Goal: Check status: Check status

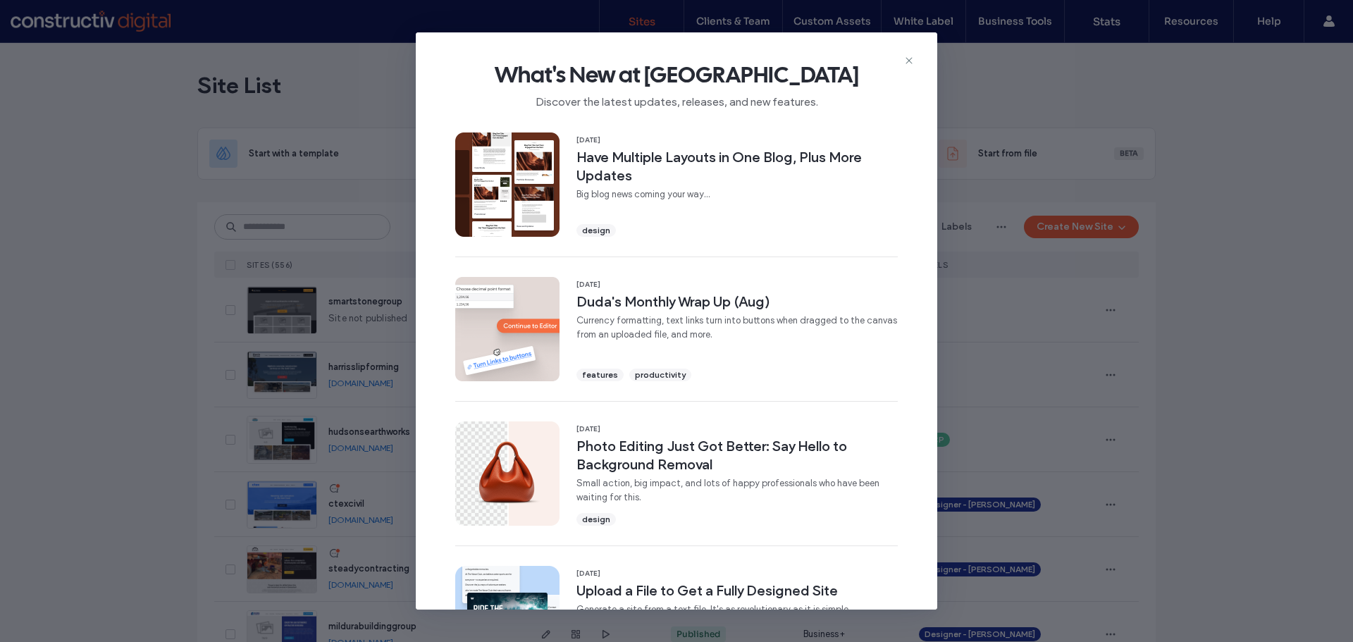
click at [914, 54] on div "What's New at Duda Discover the latest updates, releases, and new features." at bounding box center [676, 79] width 521 height 94
click at [906, 56] on icon at bounding box center [908, 60] width 11 height 11
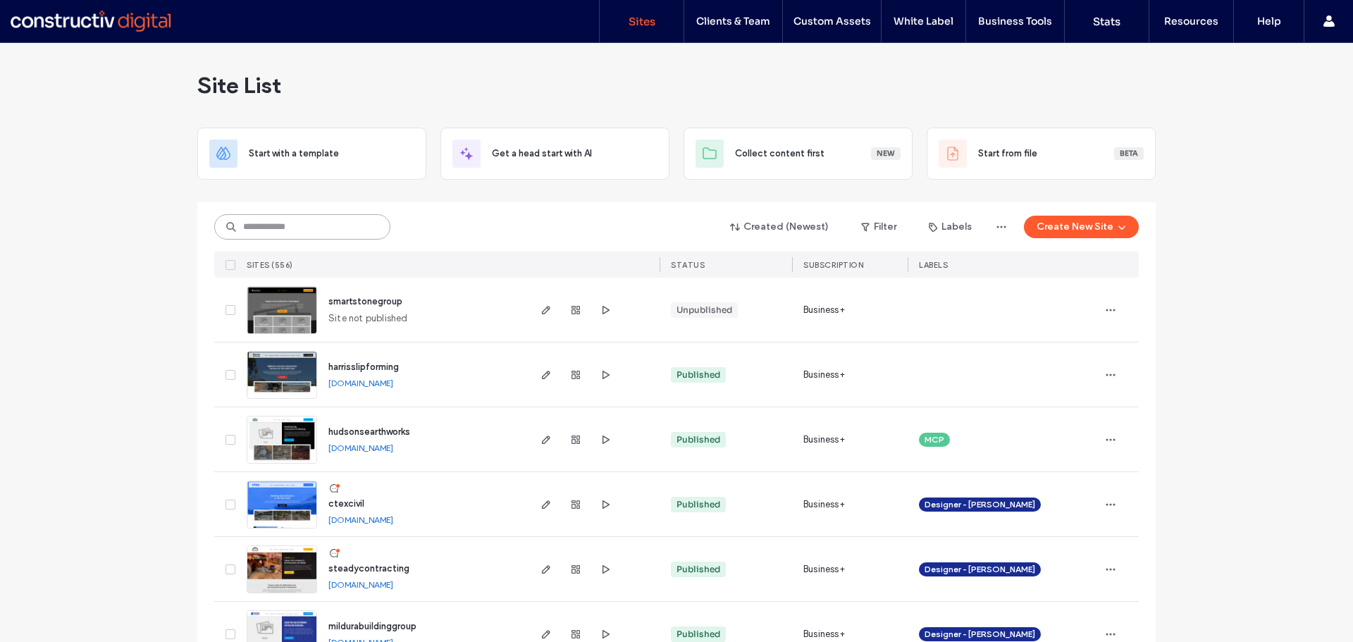
click at [353, 228] on input at bounding box center [302, 226] width 176 height 25
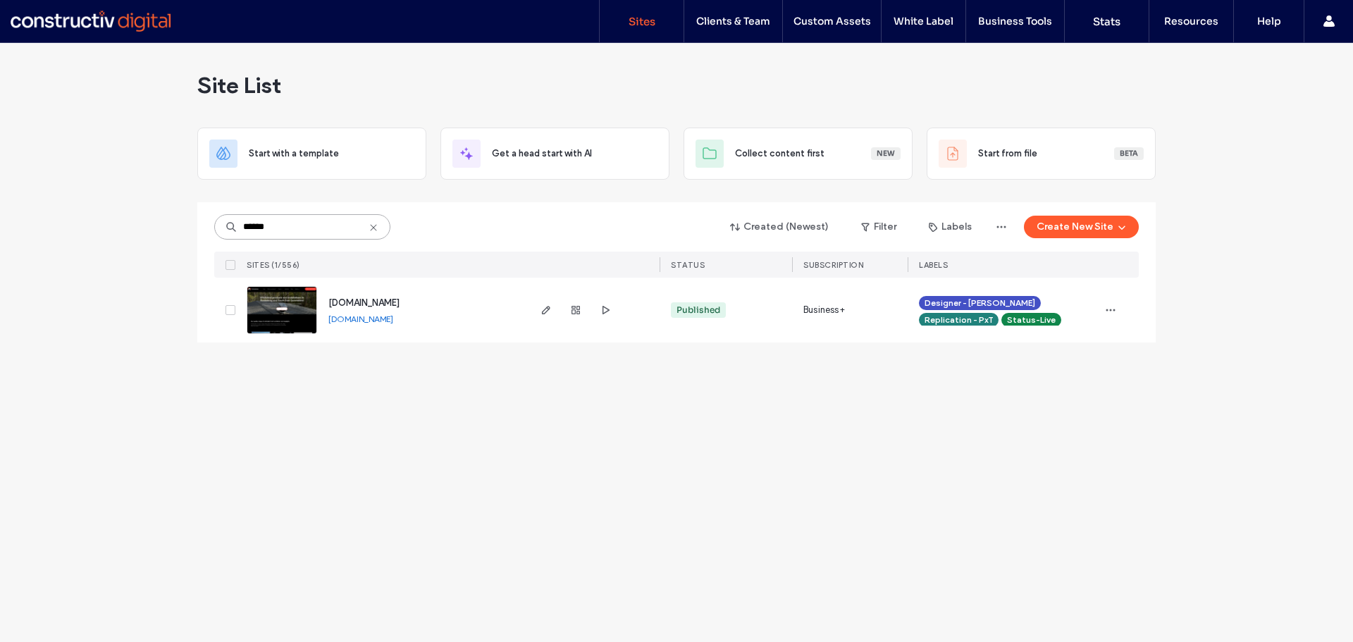
type input "******"
click at [562, 405] on div "Site List Start with a template Get a head start with AI Collect content first …" at bounding box center [676, 342] width 1353 height 599
click at [508, 334] on div "www.whirlybirdsqld.com.au www.whirlybirdsqld.com.au" at bounding box center [421, 310] width 209 height 65
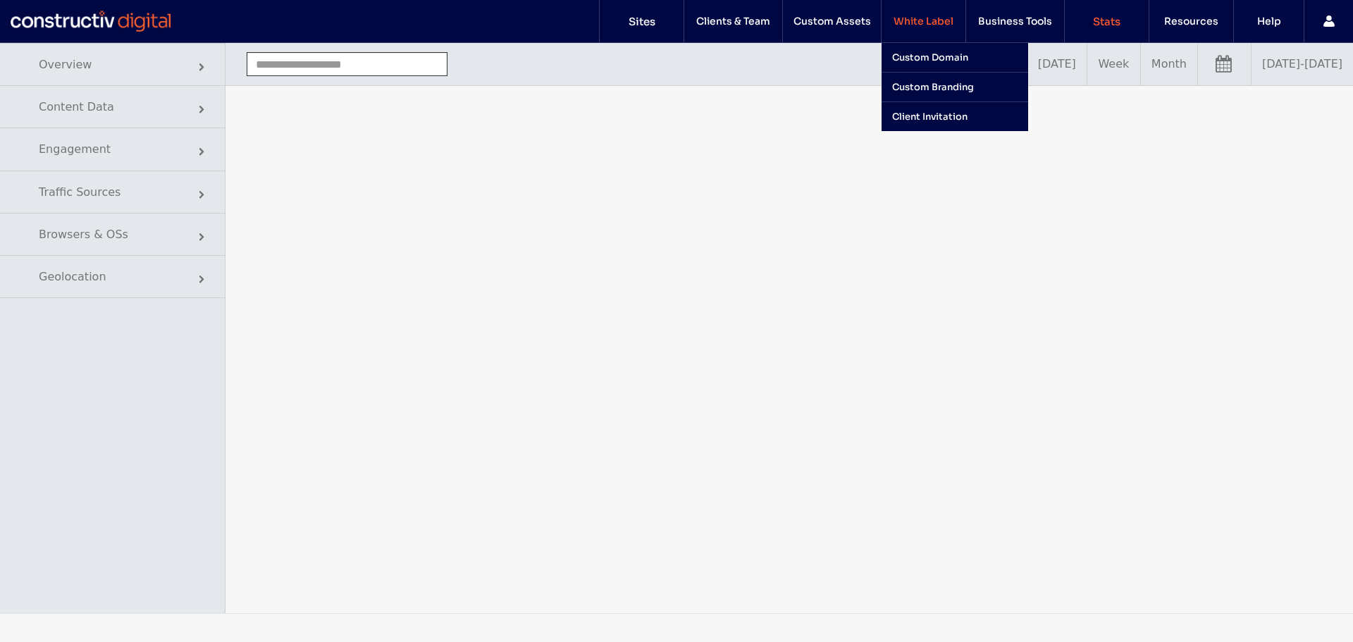
type input "**********"
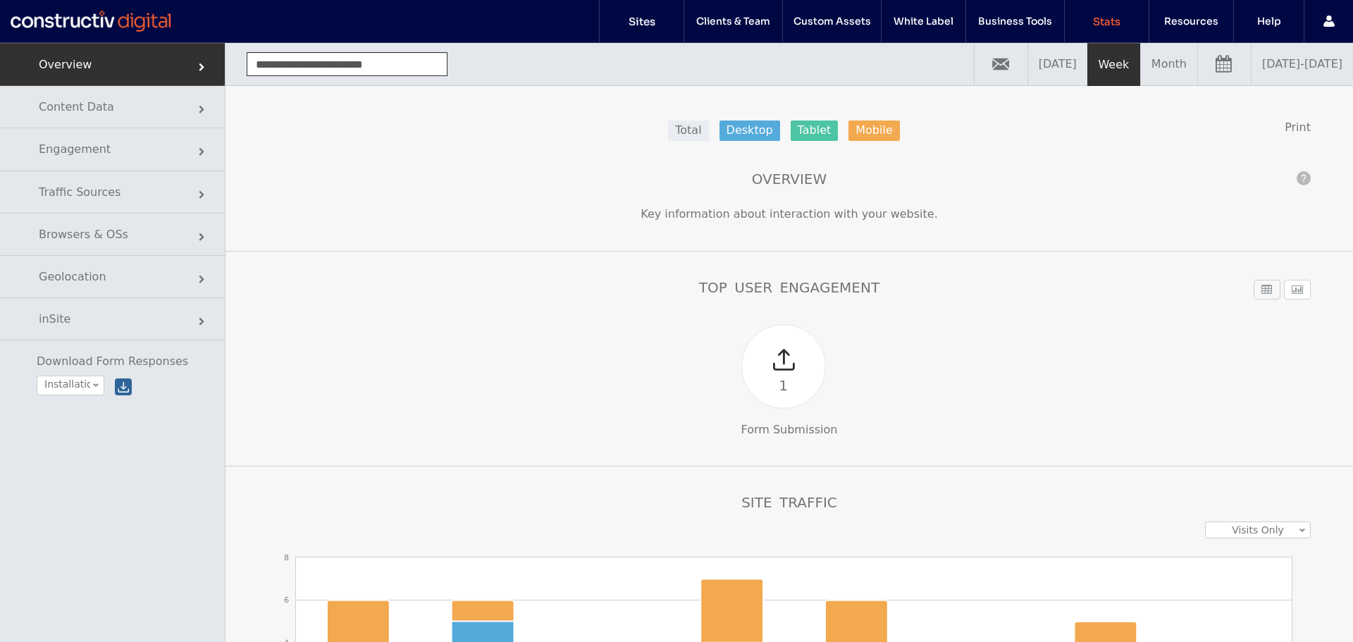
click at [1251, 80] on link "09/04/2025 - 09/11/2025" at bounding box center [1301, 64] width 101 height 42
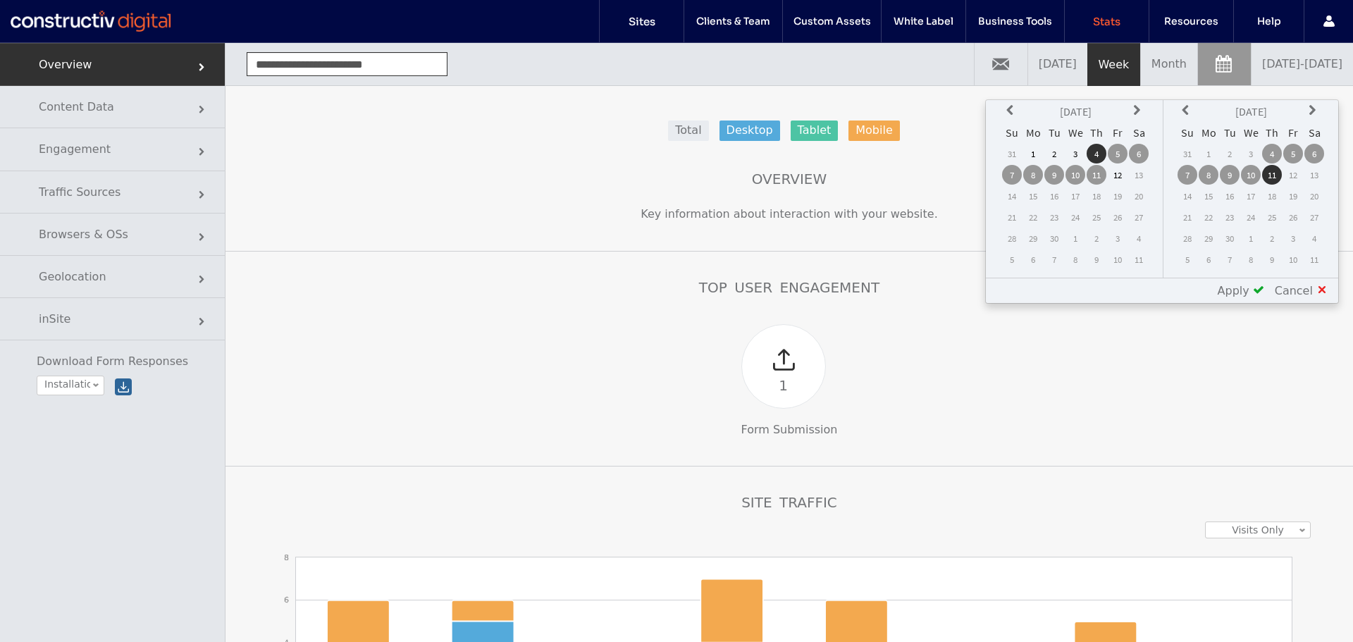
click at [1010, 106] on icon at bounding box center [1011, 110] width 11 height 11
click at [1010, 107] on icon at bounding box center [1011, 110] width 11 height 11
click at [1014, 175] on td "1" at bounding box center [1012, 175] width 20 height 20
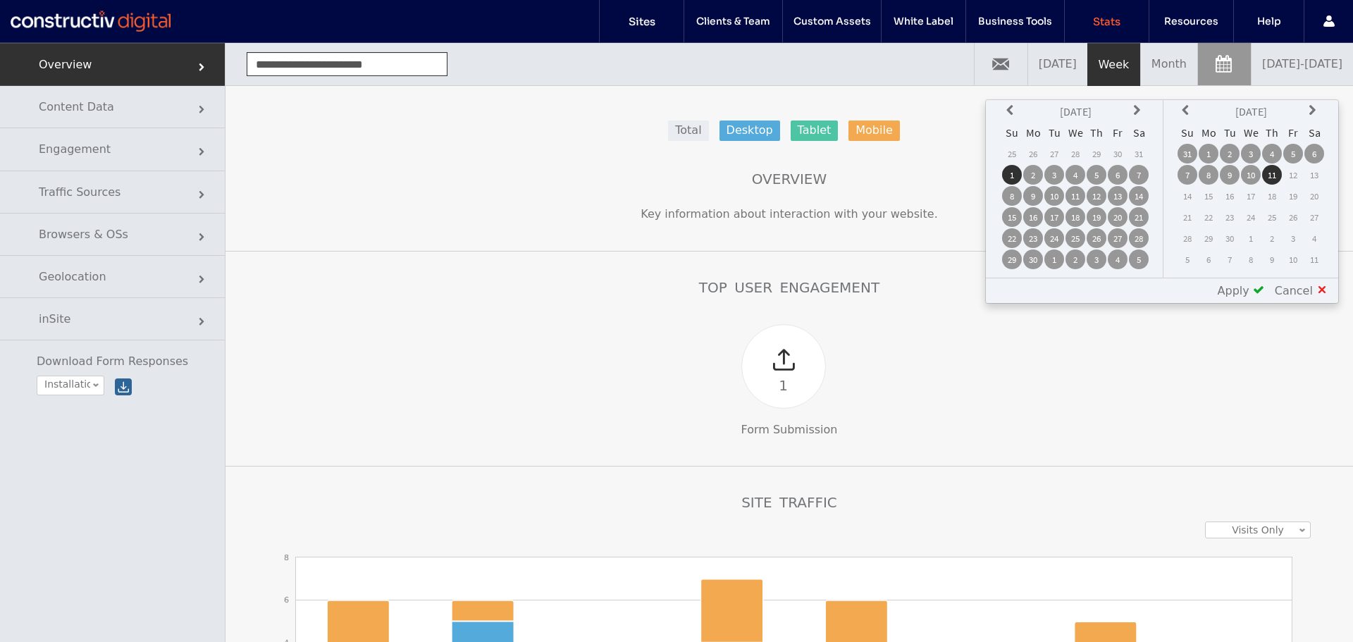
click at [1246, 294] on span "Apply" at bounding box center [1233, 290] width 32 height 13
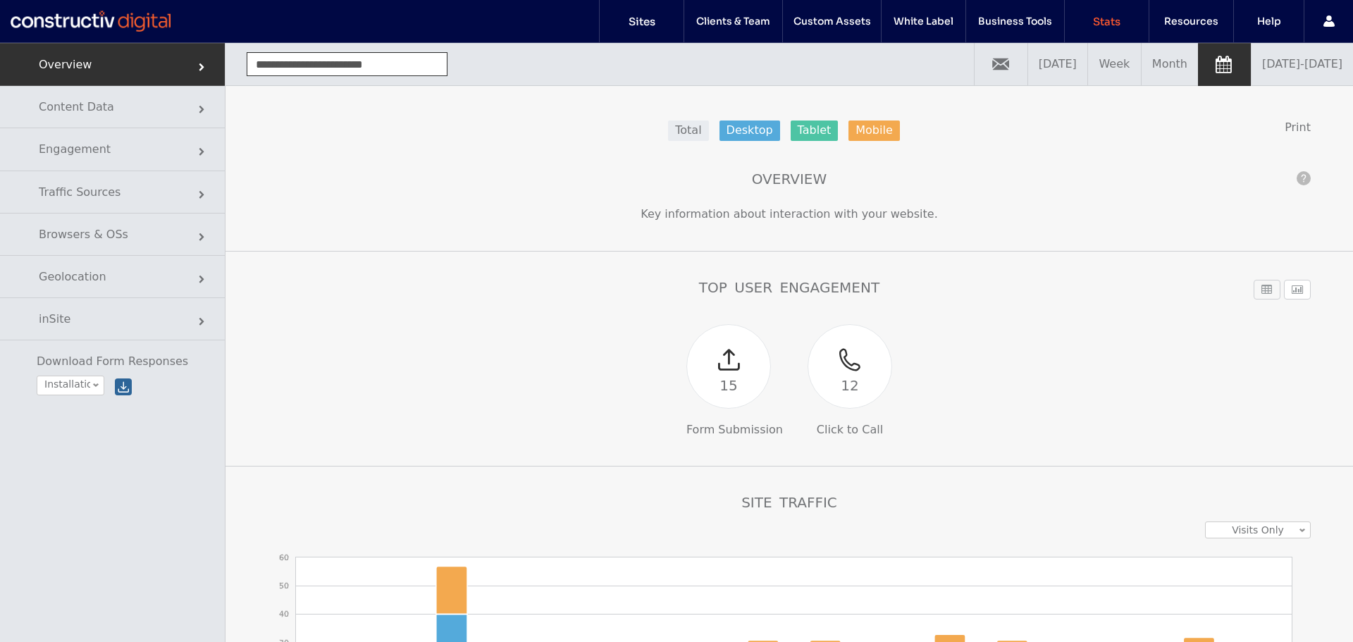
click at [847, 355] on div at bounding box center [849, 349] width 83 height 49
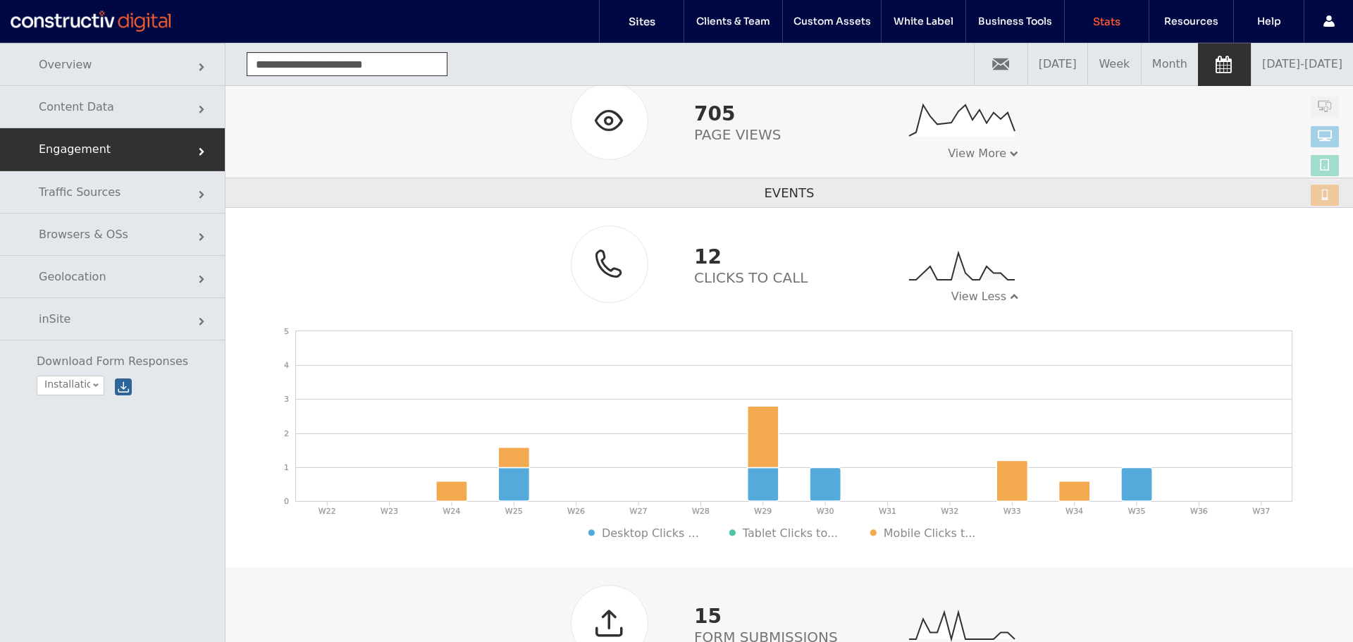
scroll to position [329, 0]
